Goal: Information Seeking & Learning: Learn about a topic

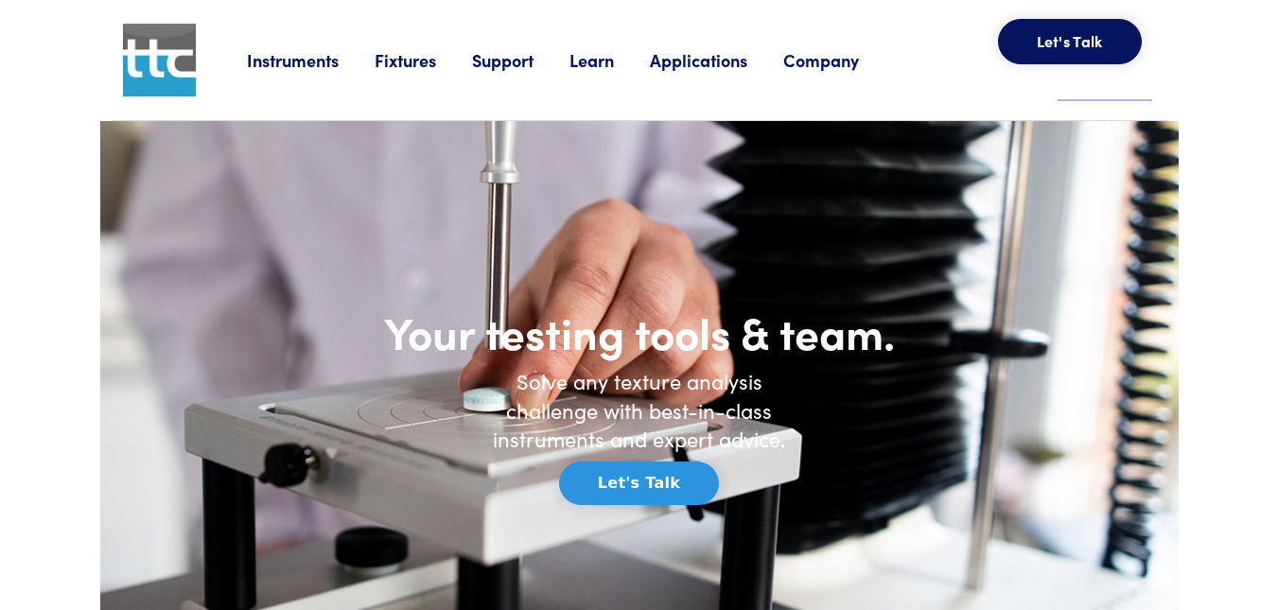
click at [397, 59] on link "Fixtures" at bounding box center [423, 60] width 97 height 24
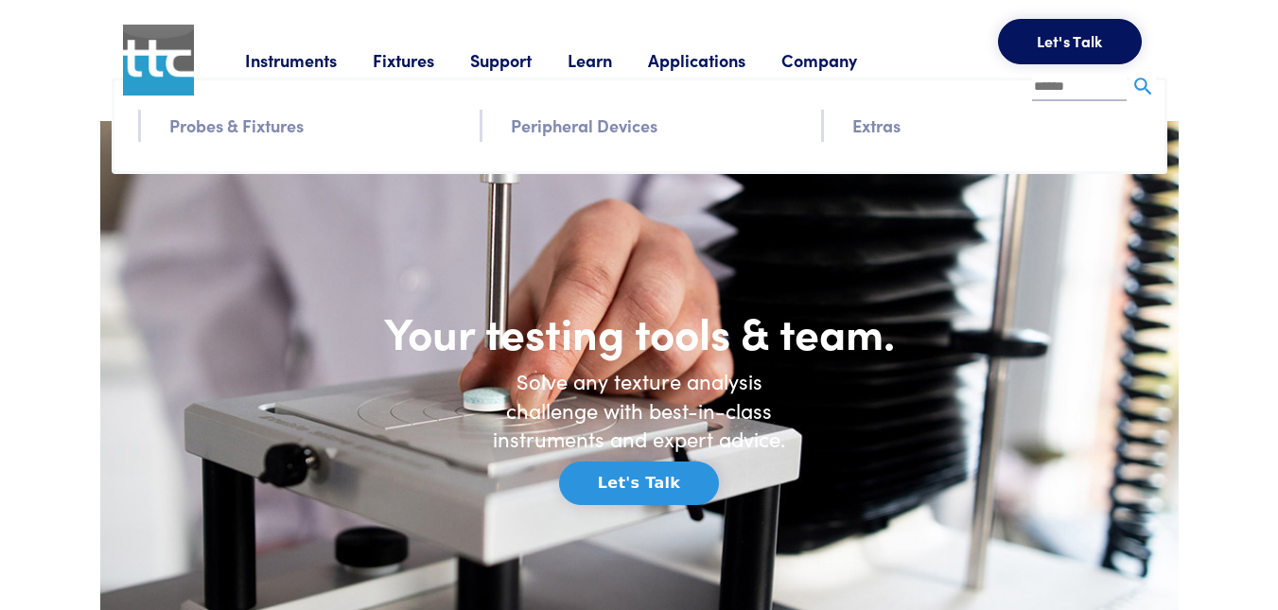
click at [621, 127] on link "Peripheral Devices" at bounding box center [584, 125] width 147 height 27
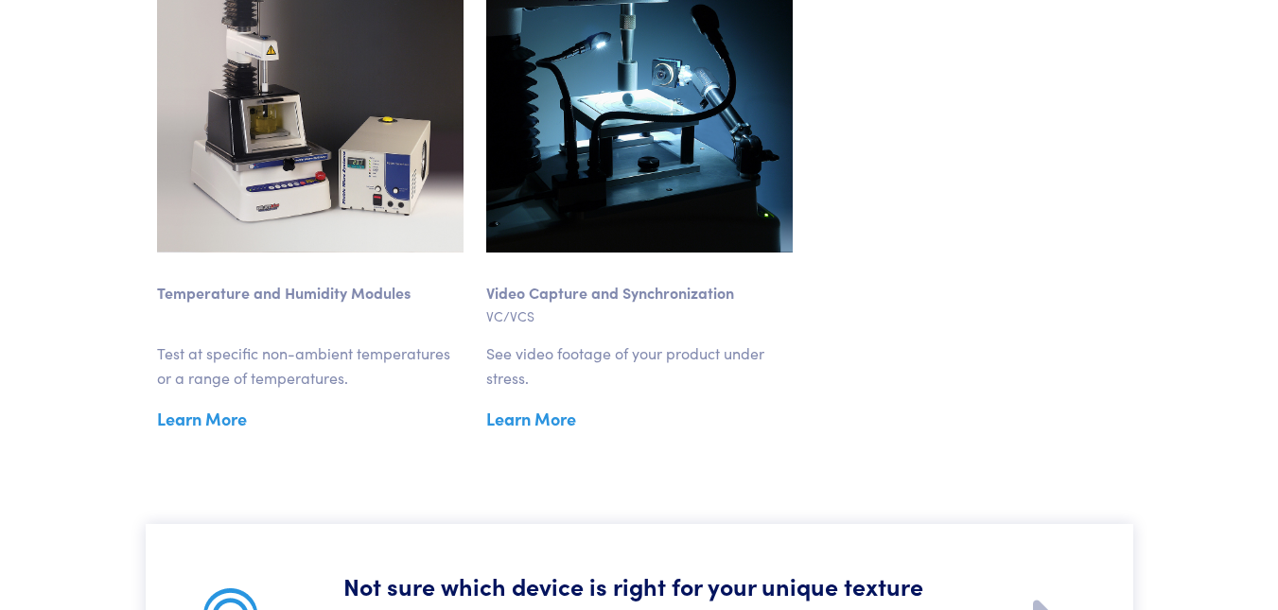
scroll to position [2637, 0]
click at [224, 421] on link "Learn More" at bounding box center [310, 418] width 306 height 28
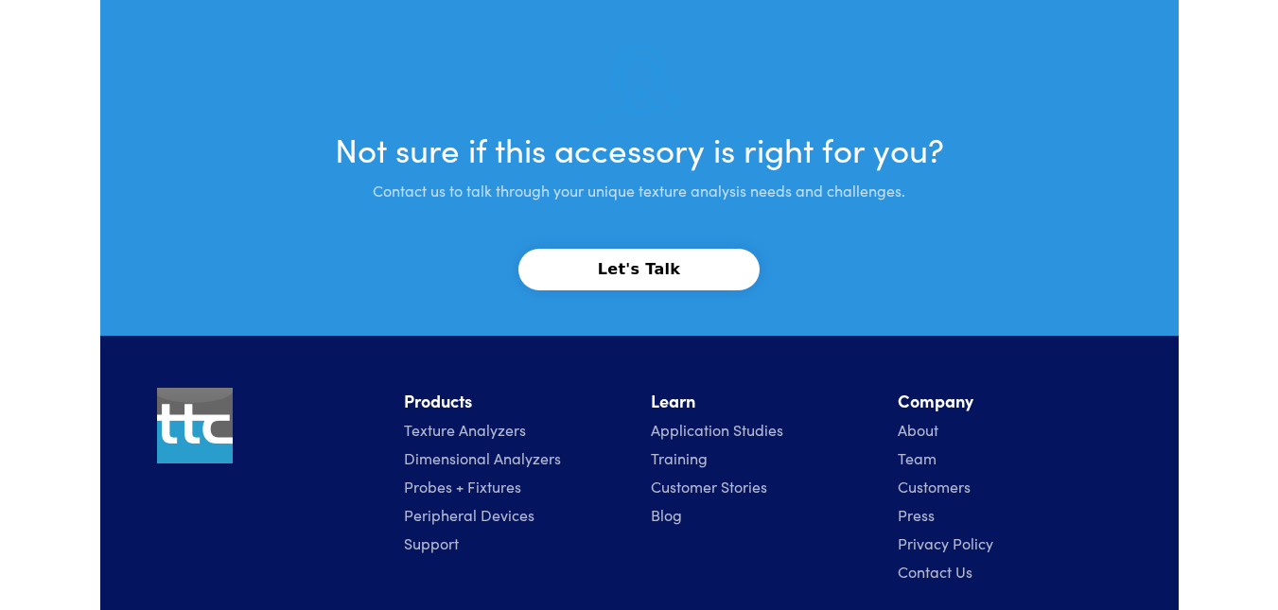
scroll to position [4830, 0]
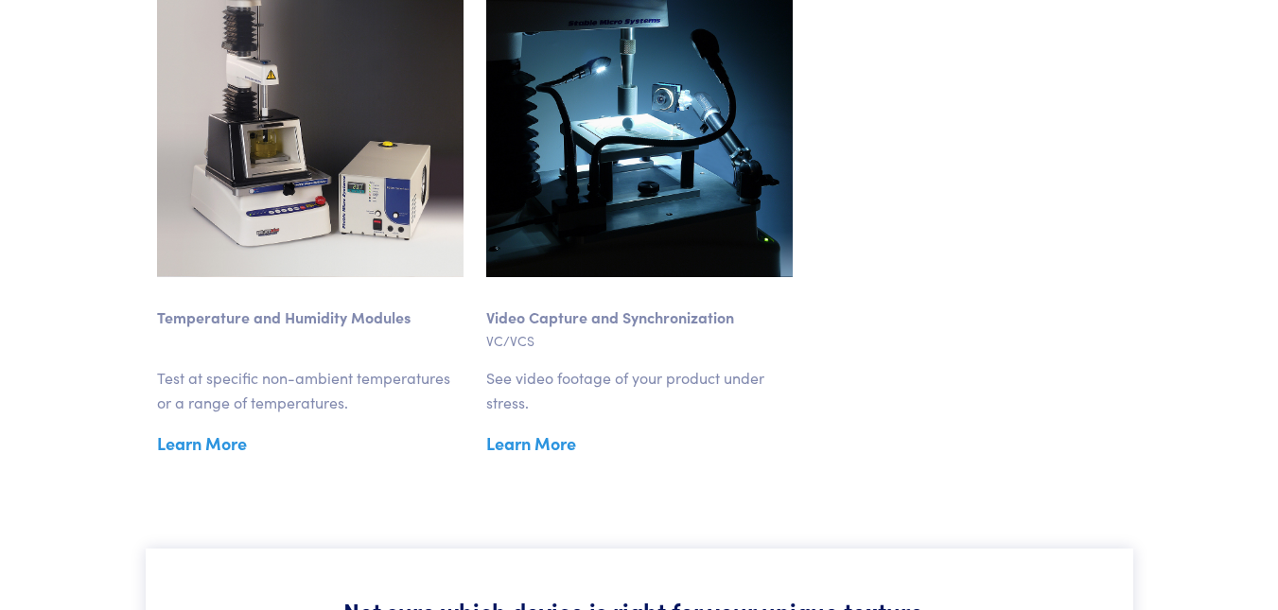
scroll to position [2612, 0]
click at [557, 441] on link "Learn More" at bounding box center [639, 443] width 306 height 28
